Goal: Information Seeking & Learning: Learn about a topic

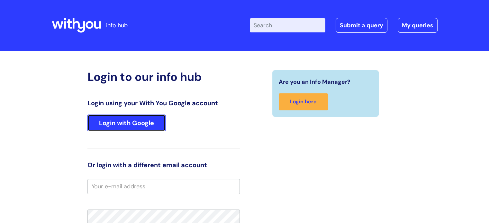
click at [133, 119] on link "Login with Google" at bounding box center [126, 123] width 78 height 17
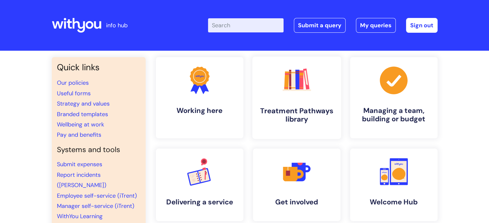
click at [317, 112] on h4 "Treatment Pathways library" at bounding box center [296, 115] width 78 height 17
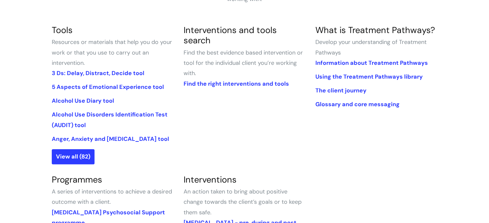
scroll to position [147, 0]
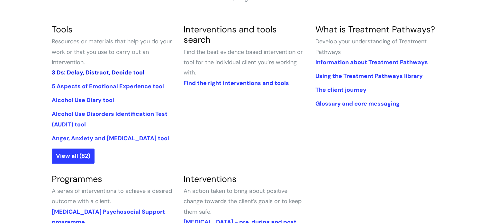
click at [96, 74] on link "3 Ds: Delay, Distract, Decide tool" at bounding box center [98, 73] width 93 height 8
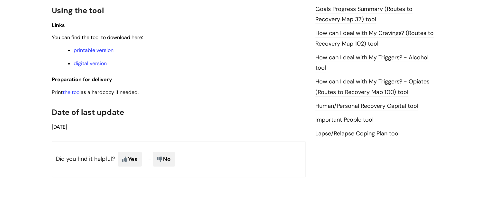
scroll to position [470, 0]
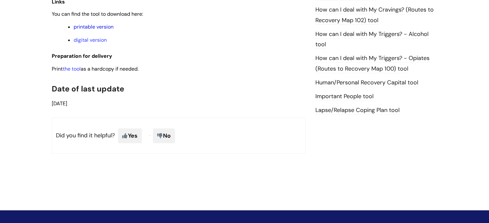
click at [93, 27] on link "printable version" at bounding box center [94, 26] width 40 height 7
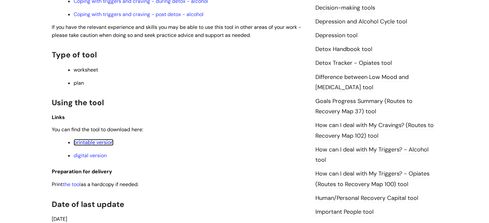
scroll to position [343, 0]
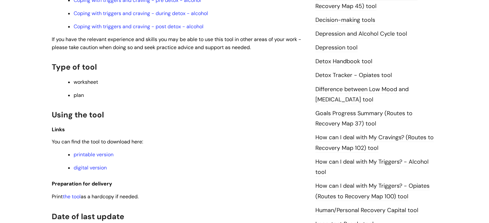
click at [350, 139] on link "How can I deal with My Cravings? (Routes to Recovery Map 102) tool" at bounding box center [374, 143] width 118 height 19
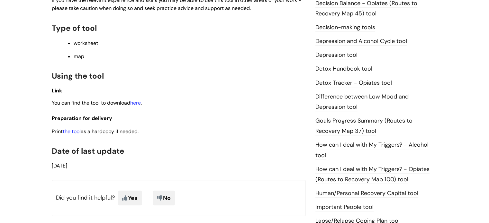
scroll to position [352, 0]
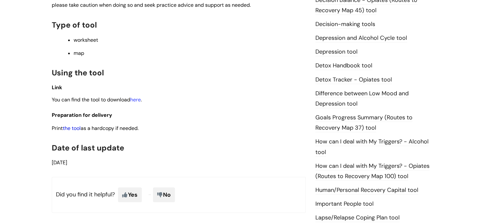
click at [75, 129] on link "the tool" at bounding box center [72, 128] width 18 height 7
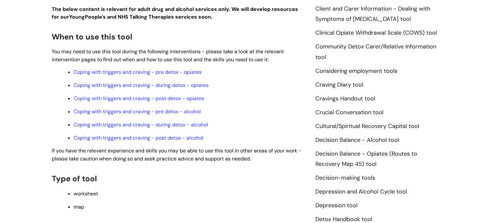
scroll to position [190, 0]
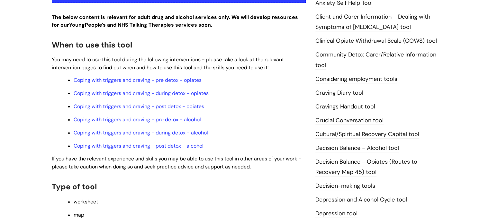
click at [337, 105] on link "Cravings Handout tool" at bounding box center [345, 107] width 60 height 8
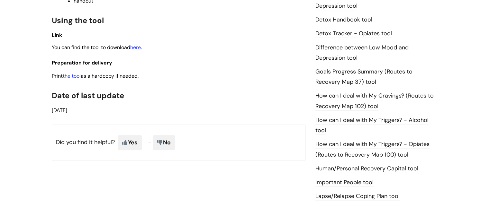
scroll to position [386, 0]
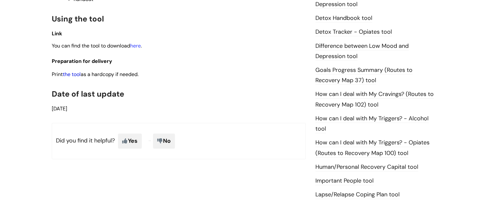
click at [73, 73] on link "the tool" at bounding box center [72, 74] width 18 height 7
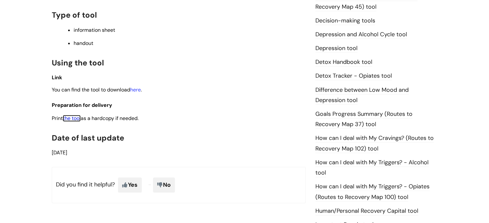
scroll to position [0, 0]
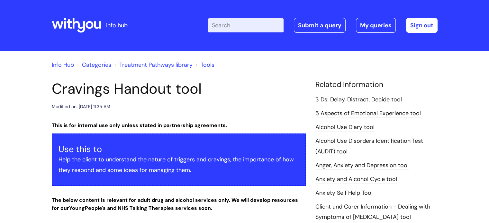
click at [155, 64] on link "Treatment Pathways library" at bounding box center [155, 65] width 73 height 8
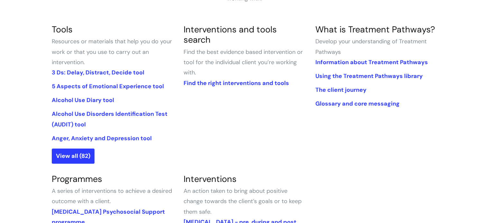
scroll to position [149, 0]
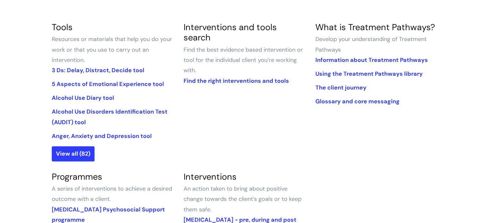
click at [84, 146] on section "Tools Resources or materials that help you do your work or that you use to carr…" at bounding box center [113, 91] width 132 height 139
click at [85, 149] on link "View all (82)" at bounding box center [73, 154] width 43 height 15
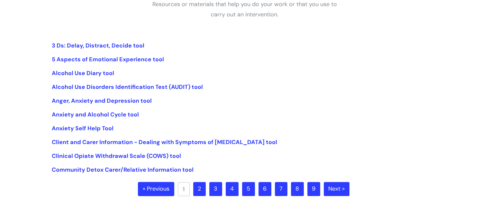
scroll to position [131, 0]
click at [201, 190] on link "2" at bounding box center [199, 189] width 13 height 14
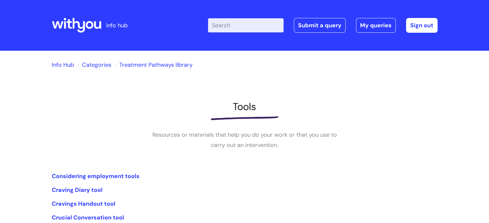
click at [292, 173] on li "Considering employment tools" at bounding box center [245, 176] width 386 height 10
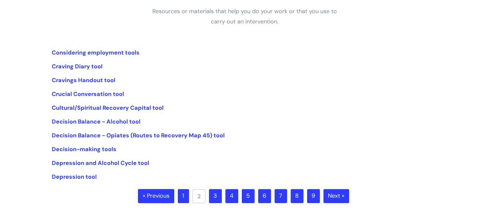
scroll to position [129, 0]
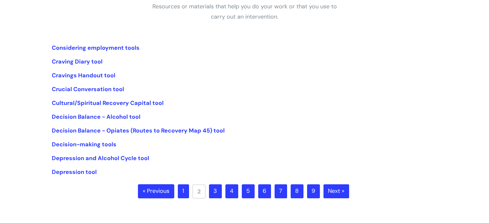
click at [215, 194] on link "3" at bounding box center [215, 191] width 13 height 14
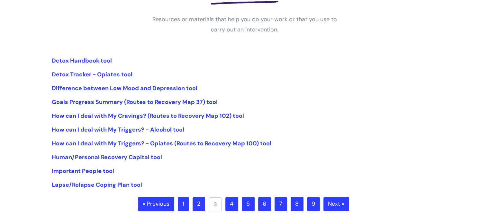
scroll to position [129, 0]
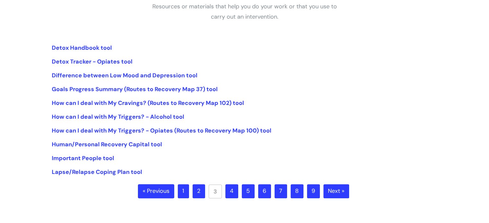
click at [232, 191] on link "4" at bounding box center [231, 191] width 13 height 14
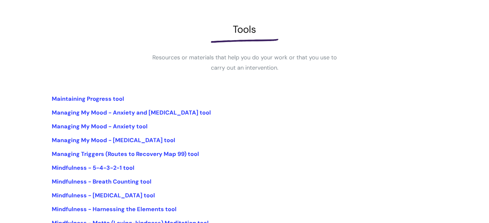
scroll to position [154, 0]
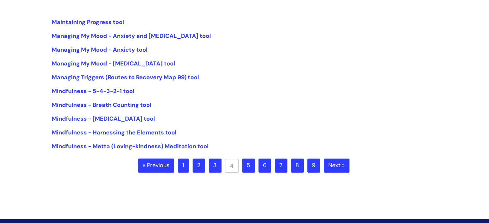
click at [250, 165] on link "5" at bounding box center [248, 166] width 13 height 14
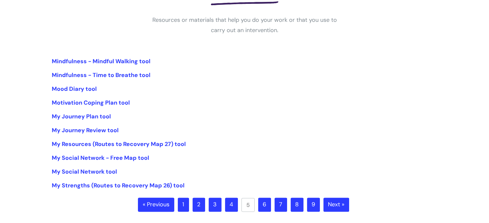
scroll to position [116, 0]
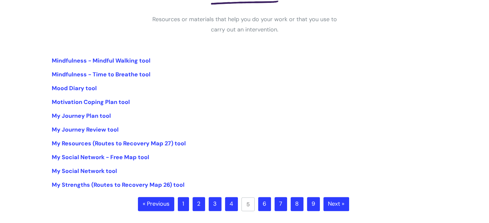
click at [265, 203] on link "6" at bounding box center [264, 204] width 13 height 14
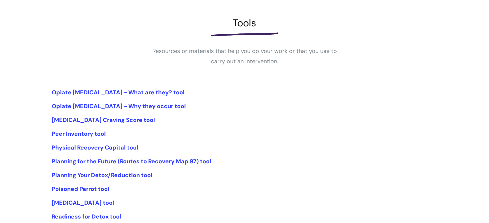
scroll to position [116, 0]
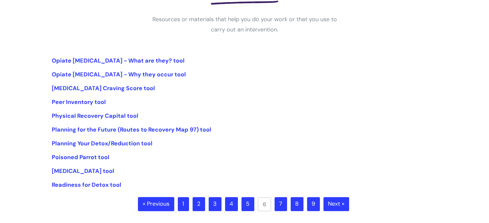
click at [283, 206] on link "7" at bounding box center [280, 204] width 13 height 14
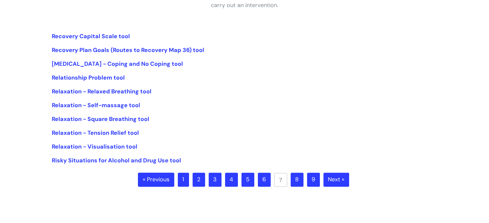
scroll to position [141, 0]
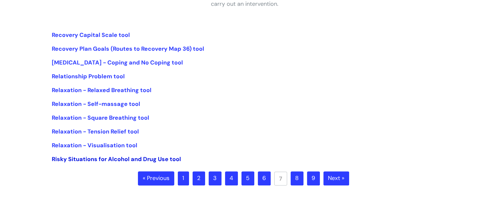
click at [113, 156] on link "Risky Situations for Alcohol and Drug Use tool" at bounding box center [116, 160] width 129 height 8
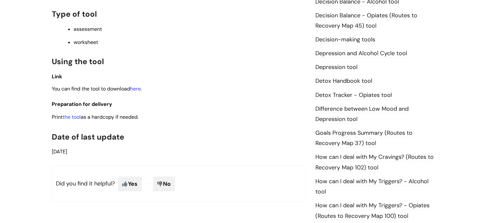
scroll to position [416, 0]
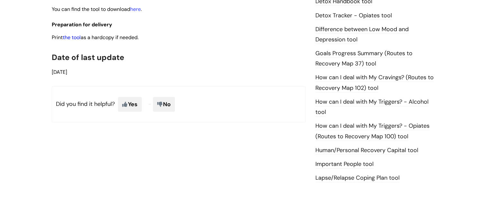
click at [76, 40] on link "the tool" at bounding box center [72, 37] width 18 height 7
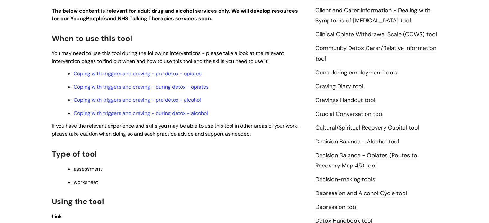
scroll to position [191, 0]
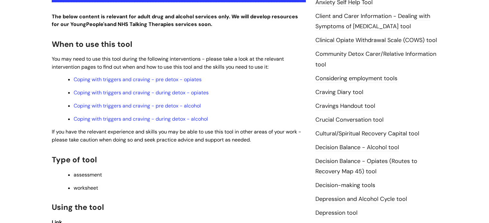
click at [351, 90] on link "Craving Diary tool" at bounding box center [339, 92] width 48 height 8
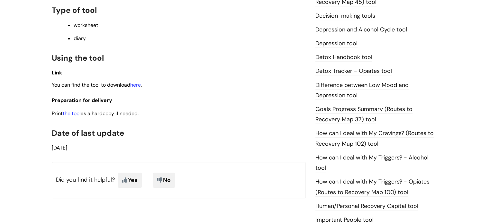
scroll to position [353, 0]
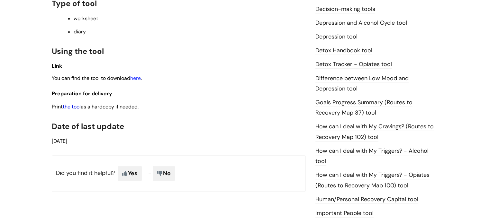
click at [75, 110] on link "the tool" at bounding box center [72, 106] width 18 height 7
